Goal: Entertainment & Leisure: Browse casually

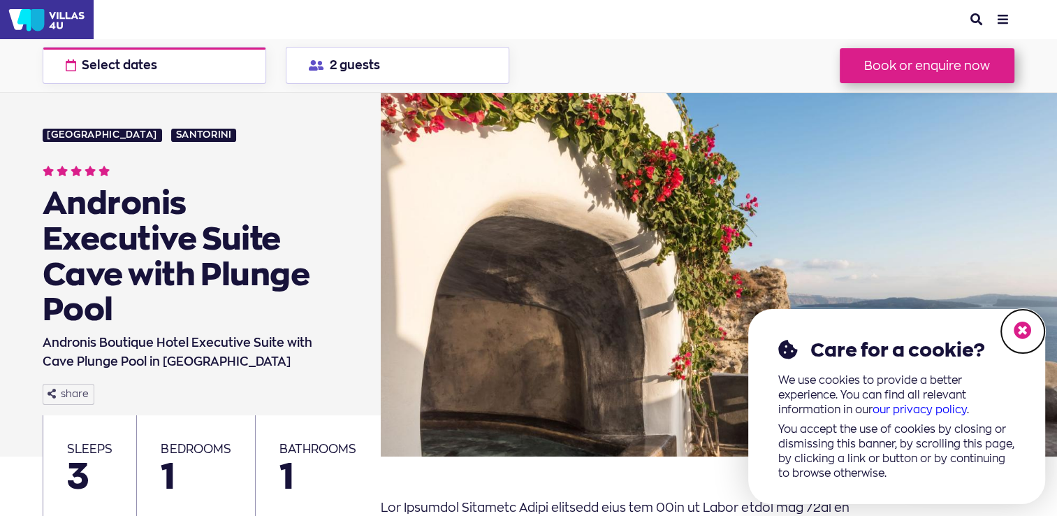
click at [1029, 328] on icon at bounding box center [1023, 330] width 18 height 18
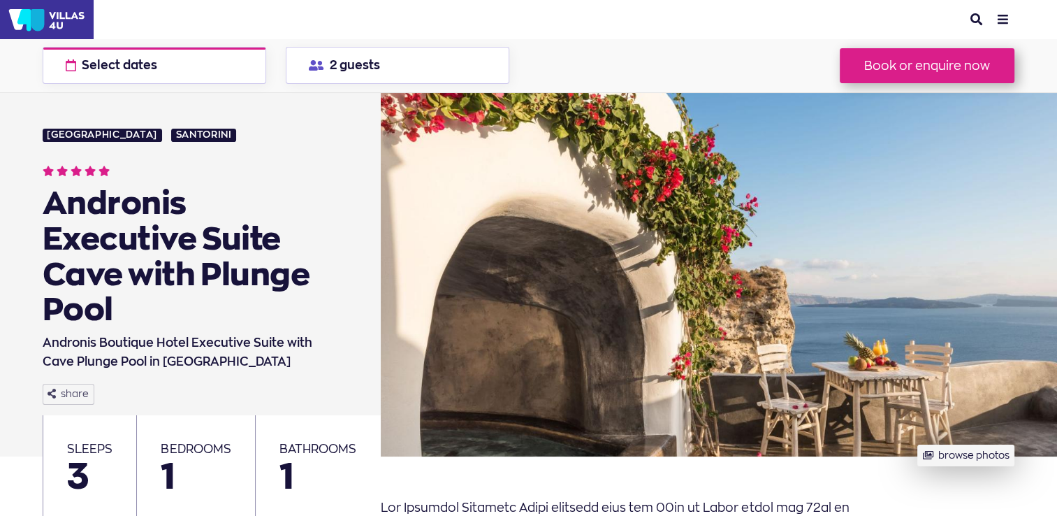
click at [985, 444] on button "browse photos" at bounding box center [966, 455] width 97 height 22
